Goal: Download file/media

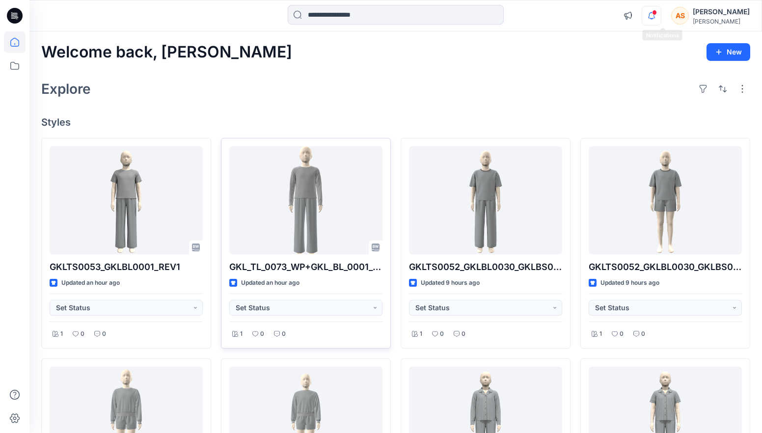
click at [661, 10] on icon "button" at bounding box center [651, 16] width 19 height 20
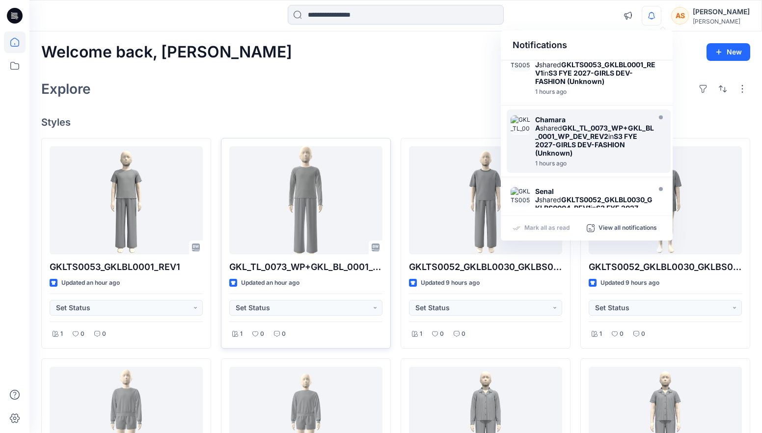
scroll to position [17, 0]
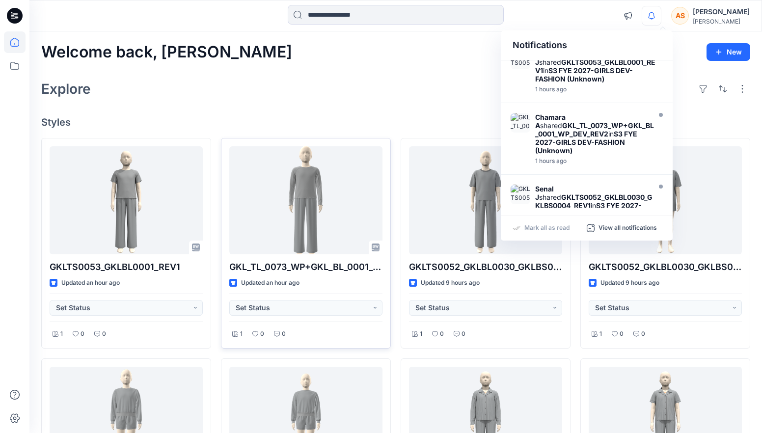
click at [546, 228] on p "Mark all as read" at bounding box center [547, 228] width 45 height 9
click at [435, 122] on h4 "Styles" at bounding box center [395, 122] width 709 height 12
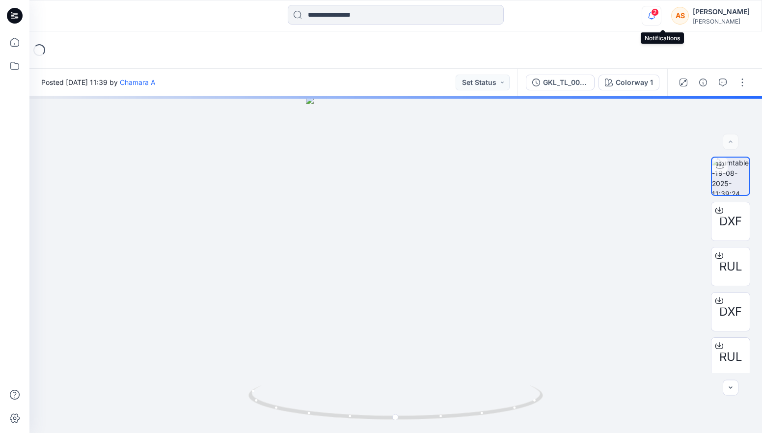
click at [661, 14] on icon "button" at bounding box center [651, 16] width 19 height 20
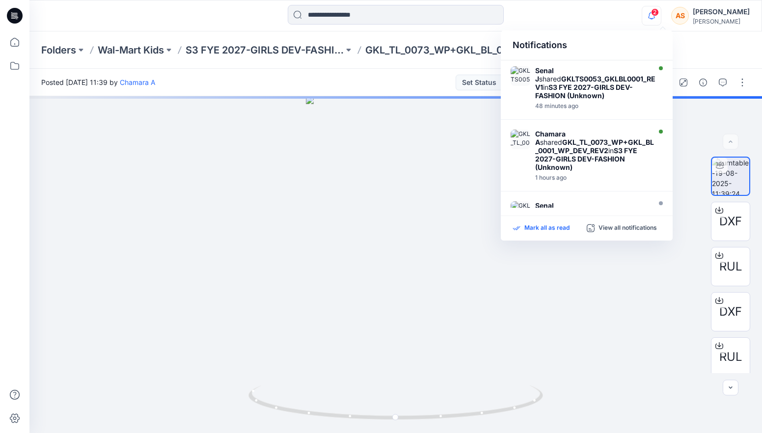
click at [543, 226] on p "Mark all as read" at bounding box center [547, 228] width 45 height 9
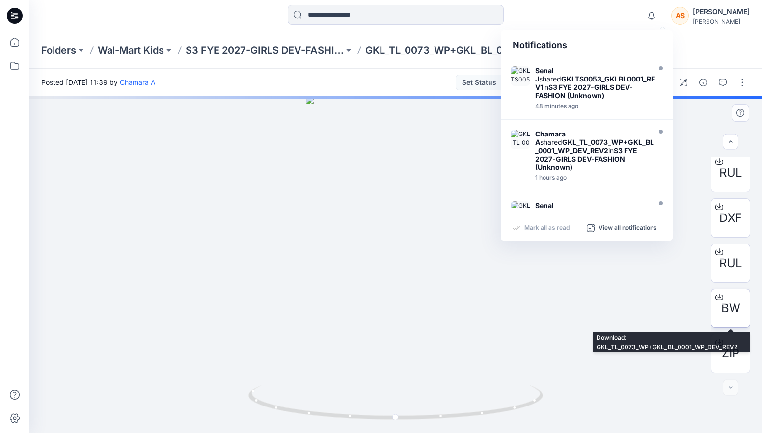
click at [733, 304] on span "BW" at bounding box center [731, 309] width 19 height 18
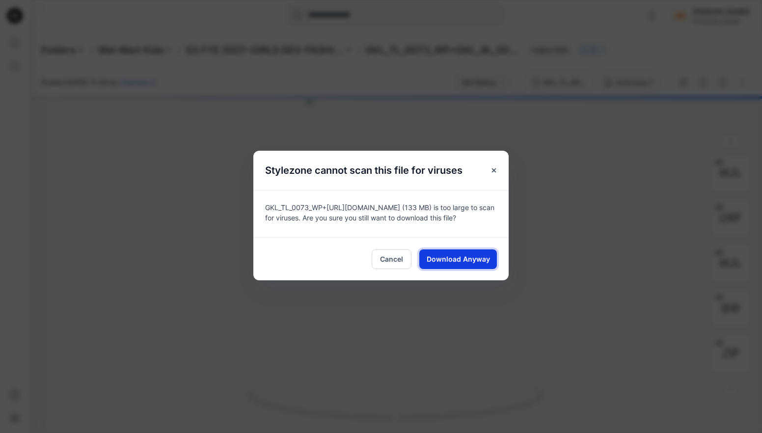
click at [454, 264] on span "Download Anyway" at bounding box center [458, 259] width 63 height 10
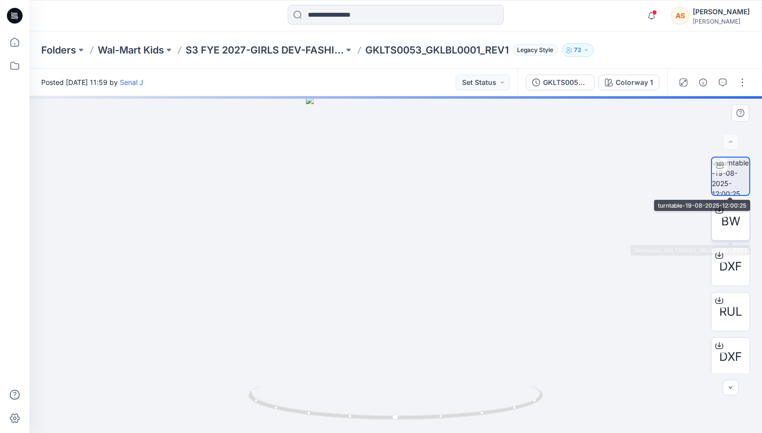
click at [731, 213] on span "BW" at bounding box center [731, 222] width 19 height 18
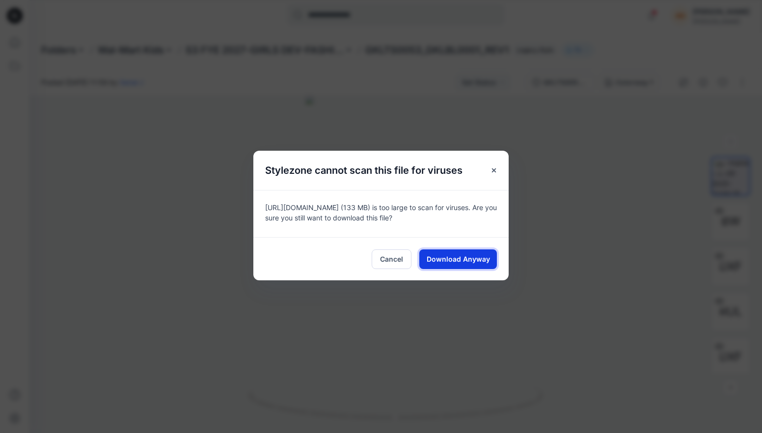
click at [449, 258] on span "Download Anyway" at bounding box center [458, 259] width 63 height 10
